Goal: Navigation & Orientation: Find specific page/section

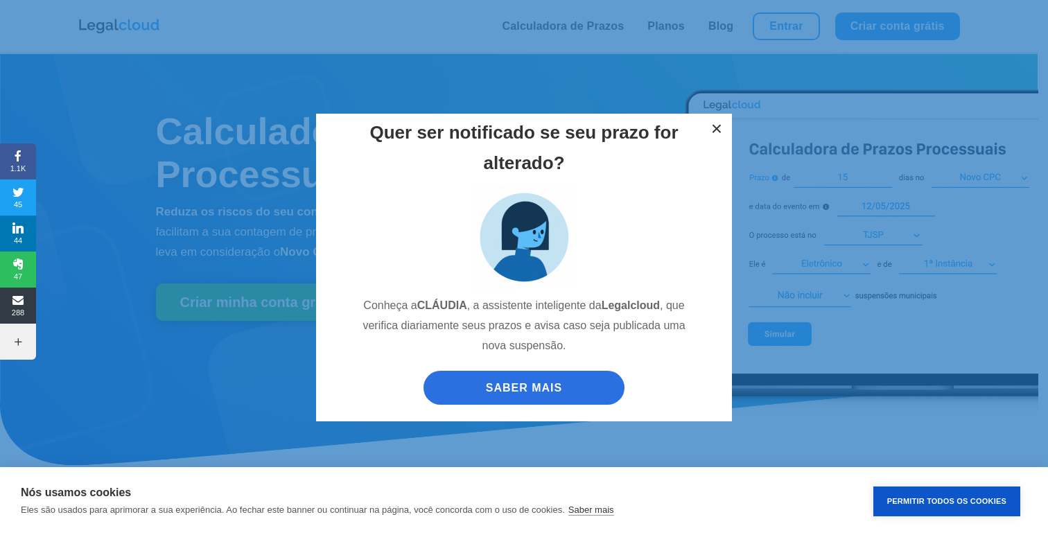
click at [717, 128] on button "×" at bounding box center [716, 129] width 30 height 30
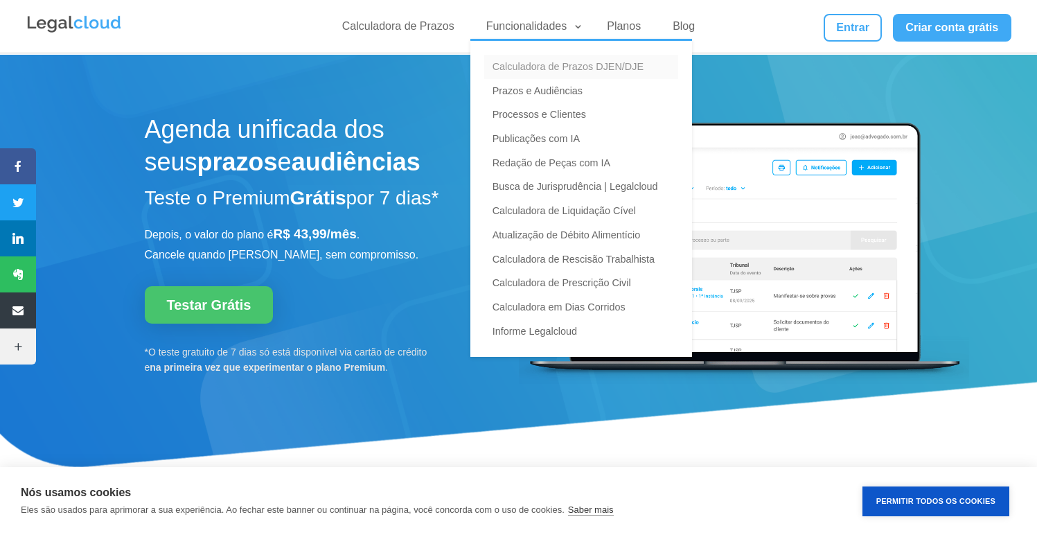
click at [536, 70] on link "Calculadora de Prazos DJEN/DJE" at bounding box center [581, 67] width 194 height 24
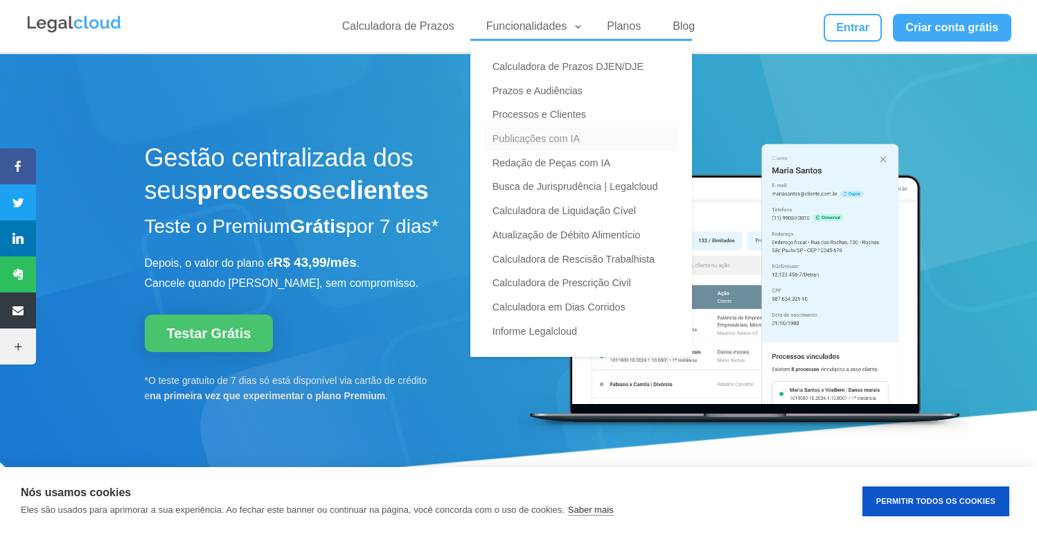
click at [549, 137] on link "Publicações com IA" at bounding box center [581, 139] width 194 height 24
